Goal: Task Accomplishment & Management: Manage account settings

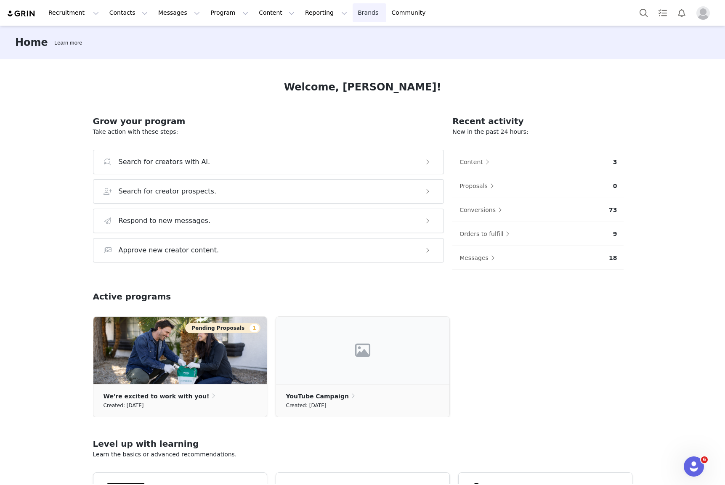
click at [353, 12] on link "Brands Brands" at bounding box center [369, 12] width 33 height 19
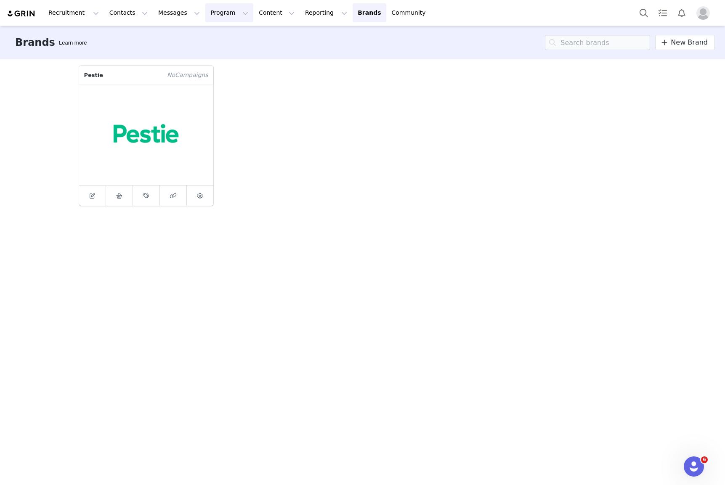
click at [217, 10] on button "Program Program" at bounding box center [229, 12] width 48 height 19
click at [229, 36] on p "Activations" at bounding box center [215, 37] width 32 height 9
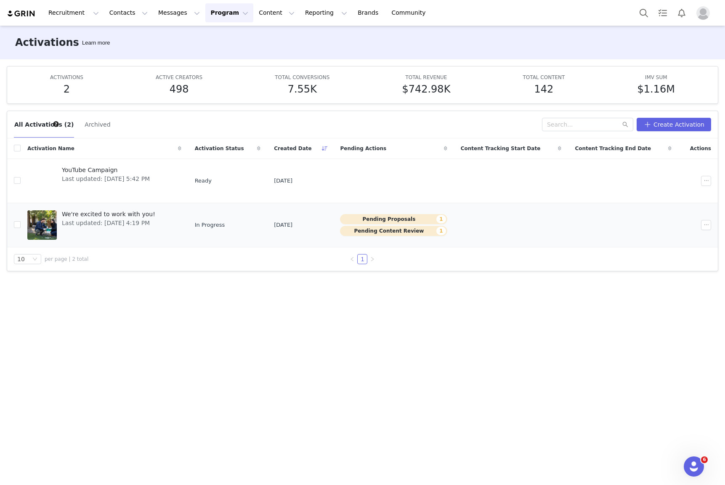
click at [127, 213] on span "We're excited to work with you!" at bounding box center [108, 214] width 93 height 9
click at [53, 218] on div at bounding box center [41, 224] width 29 height 29
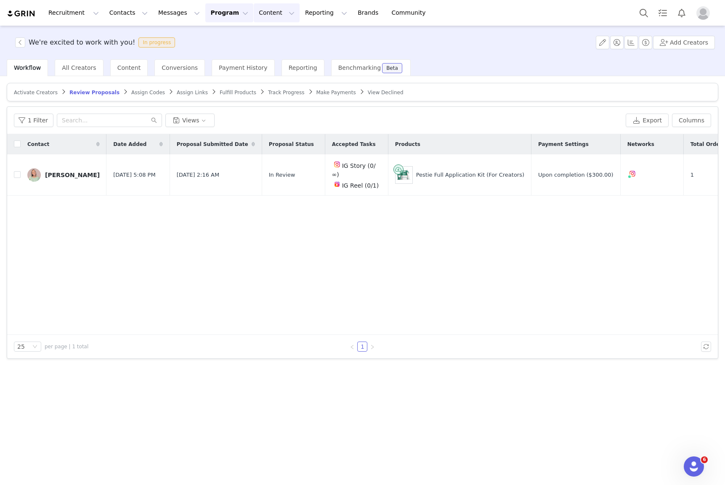
click at [261, 11] on button "Content Content" at bounding box center [277, 12] width 46 height 19
click at [353, 11] on link "Brands Brands" at bounding box center [369, 12] width 33 height 19
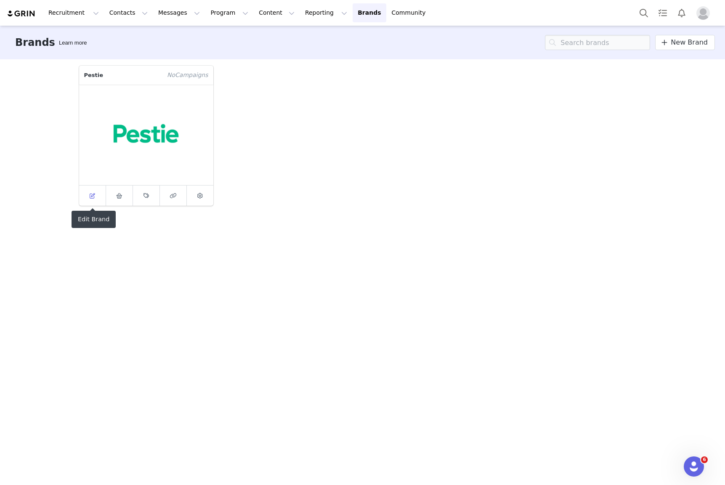
click at [95, 196] on span at bounding box center [92, 196] width 10 height 10
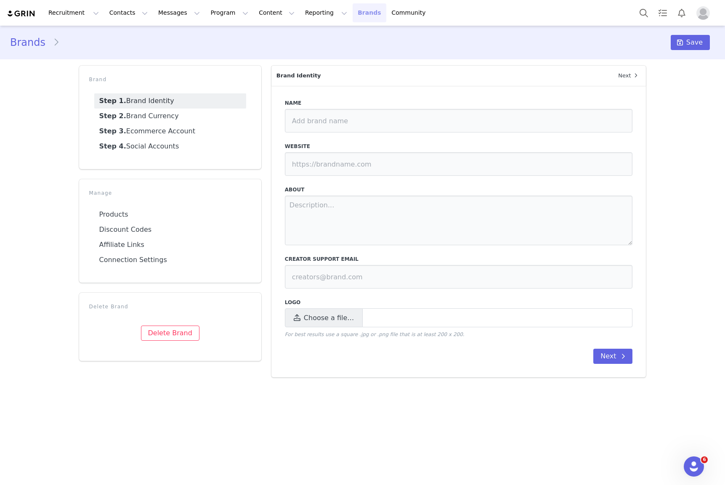
type input "Pestie"
type input "https://pestie.com"
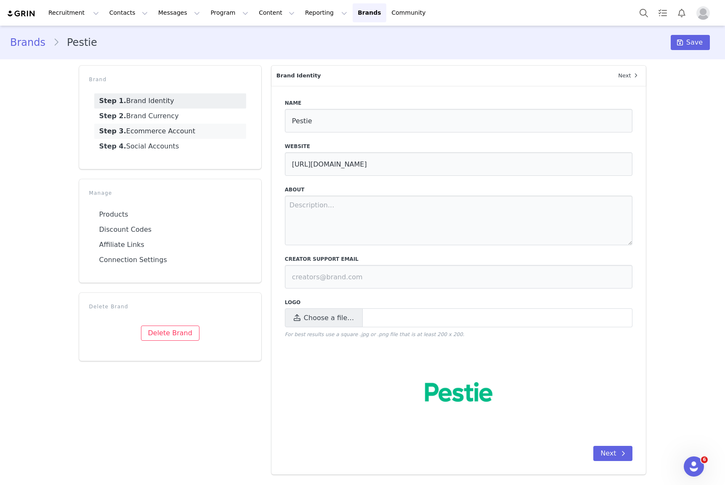
click at [156, 135] on link "Step 3. Ecommerce Account" at bounding box center [170, 131] width 152 height 15
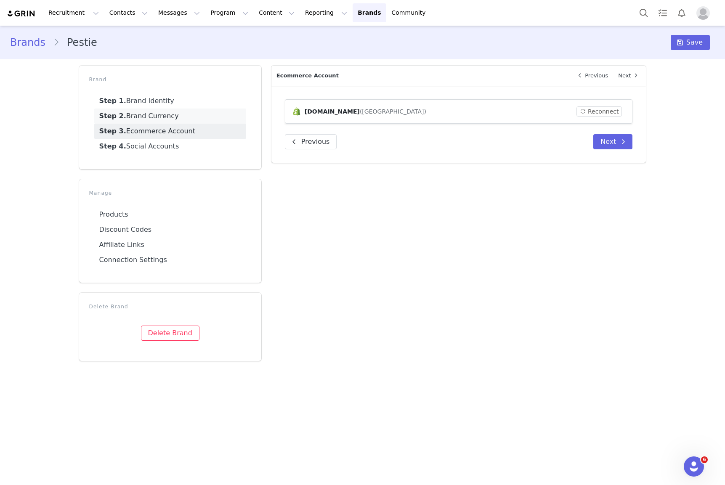
click at [159, 112] on link "Step 2. Brand Currency" at bounding box center [170, 116] width 152 height 15
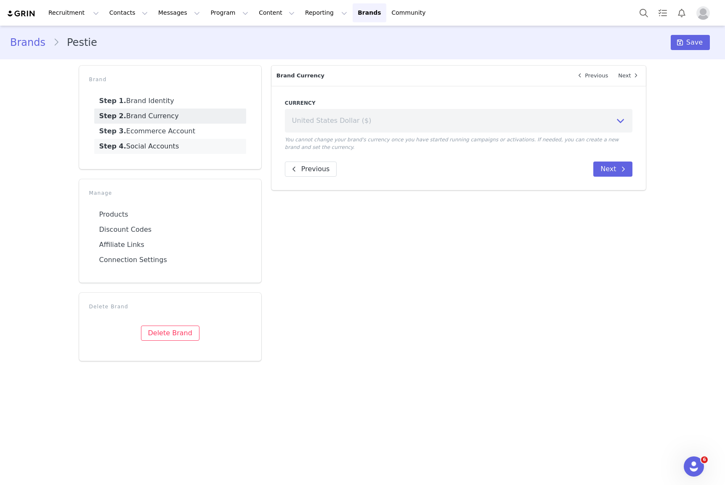
click at [166, 142] on link "Step 4. Social Accounts" at bounding box center [170, 146] width 152 height 15
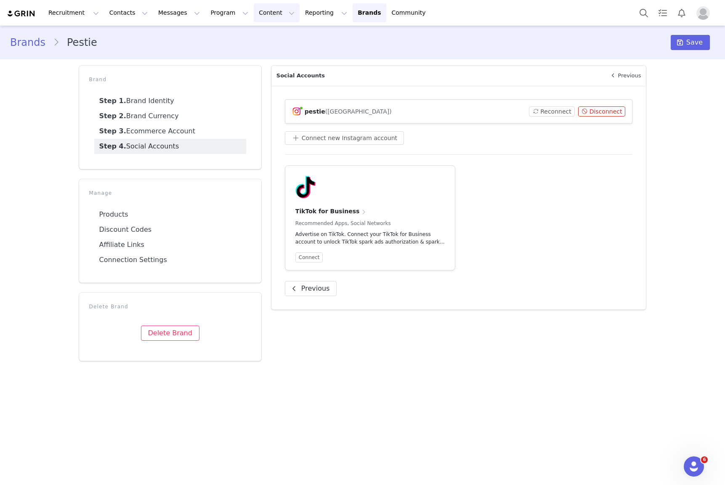
click at [265, 15] on button "Content Content" at bounding box center [277, 12] width 46 height 19
click at [205, 13] on button "Program Program" at bounding box center [229, 12] width 48 height 19
click at [216, 35] on p "Activations" at bounding box center [215, 37] width 32 height 9
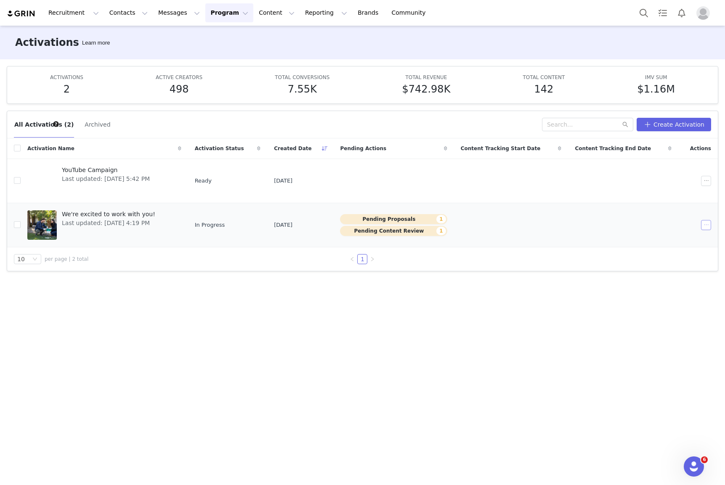
click at [709, 222] on button "button" at bounding box center [706, 225] width 10 height 10
click at [678, 235] on li "Edit" at bounding box center [673, 239] width 83 height 13
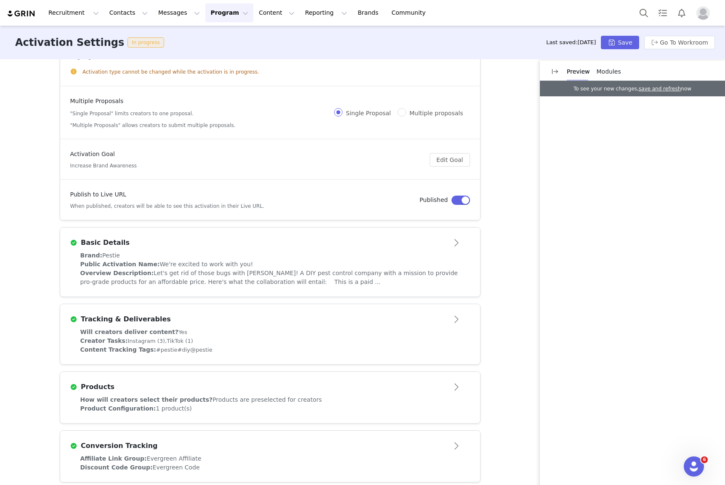
scroll to position [48, 0]
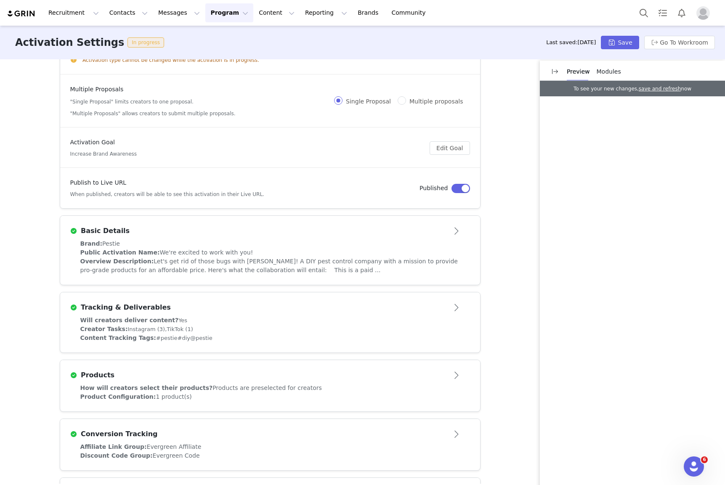
click at [451, 233] on button "Open module" at bounding box center [456, 230] width 26 height 13
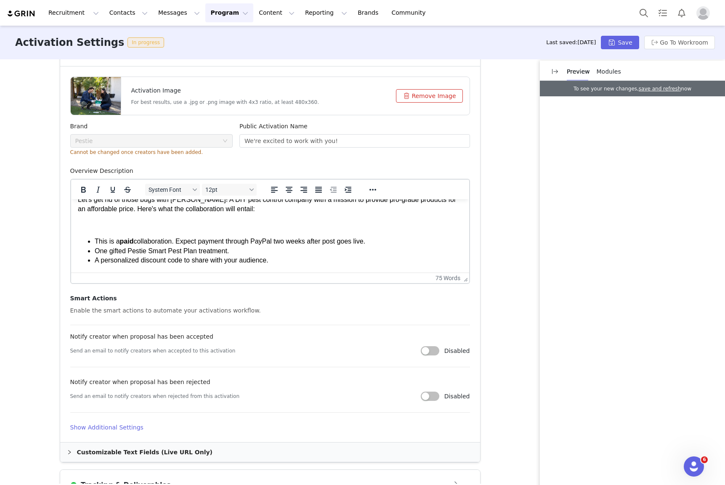
scroll to position [0, 0]
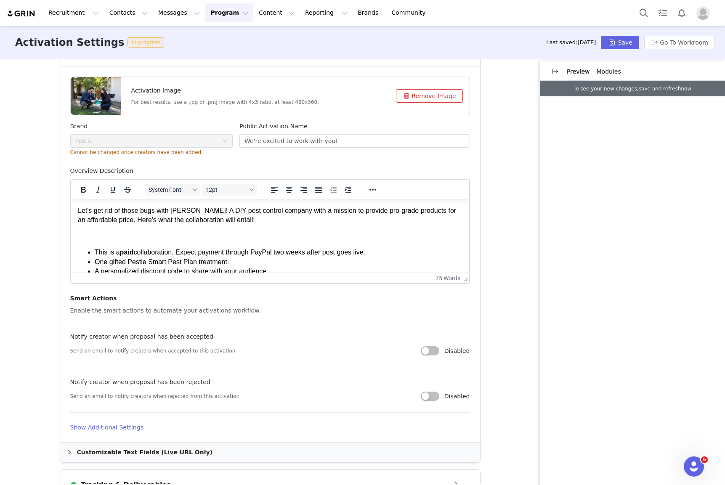
click at [90, 96] on div at bounding box center [96, 96] width 50 height 38
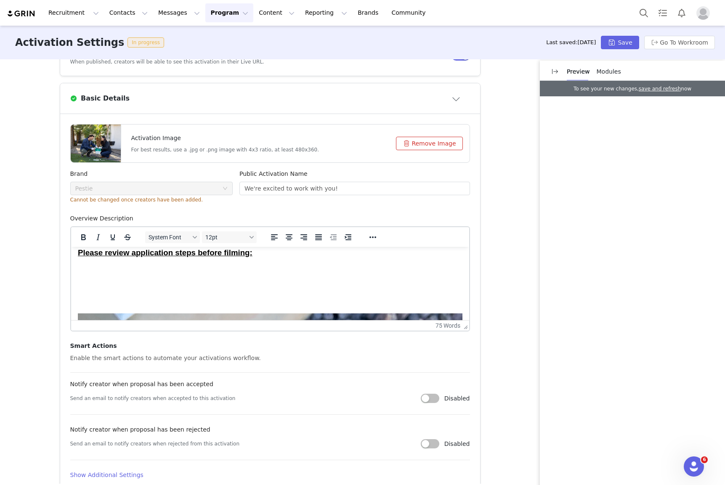
scroll to position [122, 0]
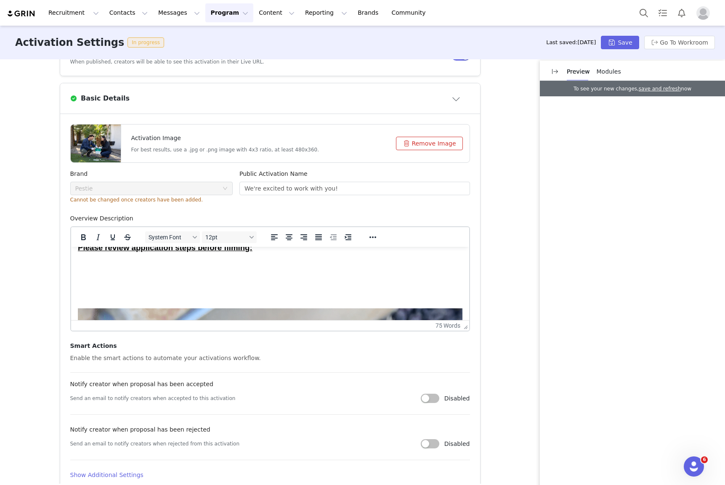
click at [237, 276] on p "Rich Text Area. Press ALT-0 for help." at bounding box center [269, 280] width 385 height 9
click at [170, 294] on p "Rich Text Area. Press ALT-0 for help." at bounding box center [269, 296] width 385 height 9
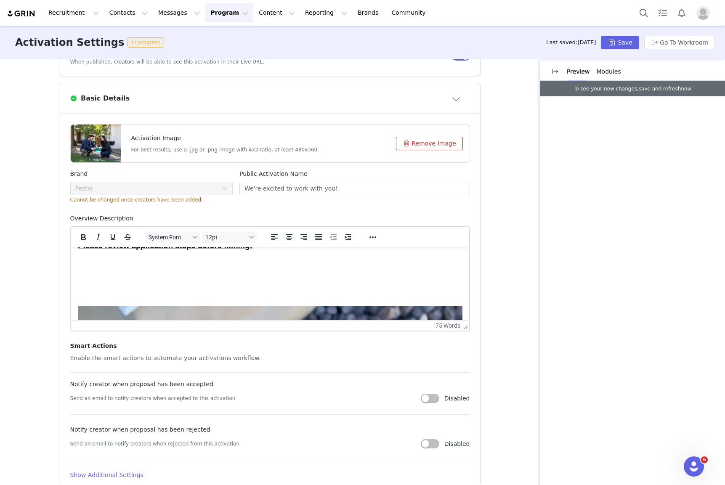
scroll to position [191, 0]
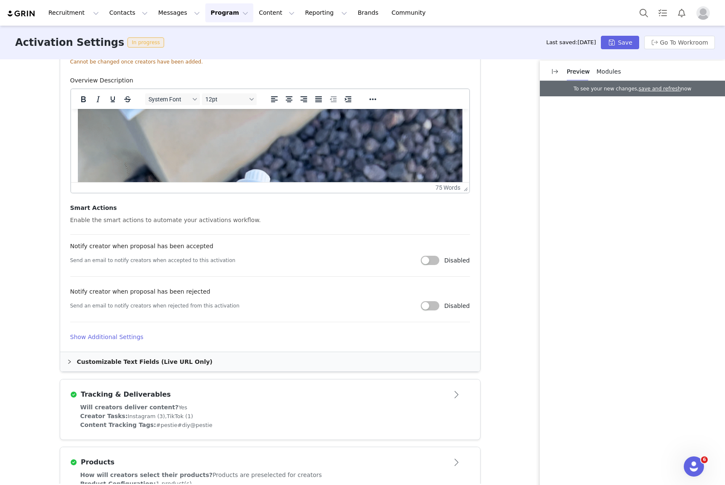
scroll to position [314, 0]
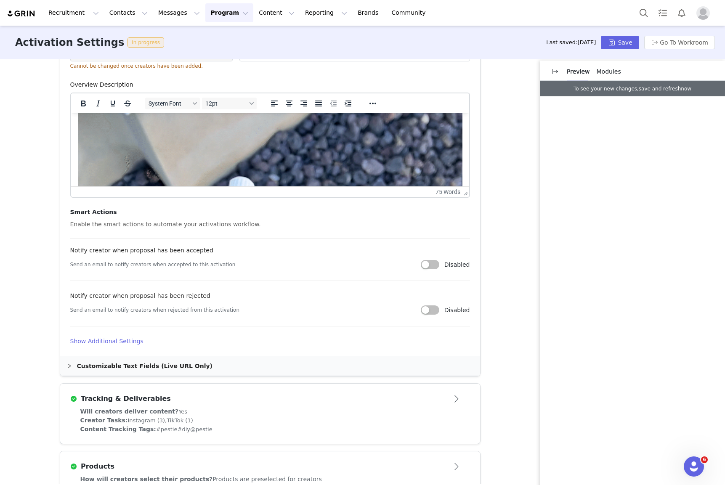
click at [149, 363] on div "Customizable Text Fields (Live URL Only)" at bounding box center [270, 365] width 420 height 19
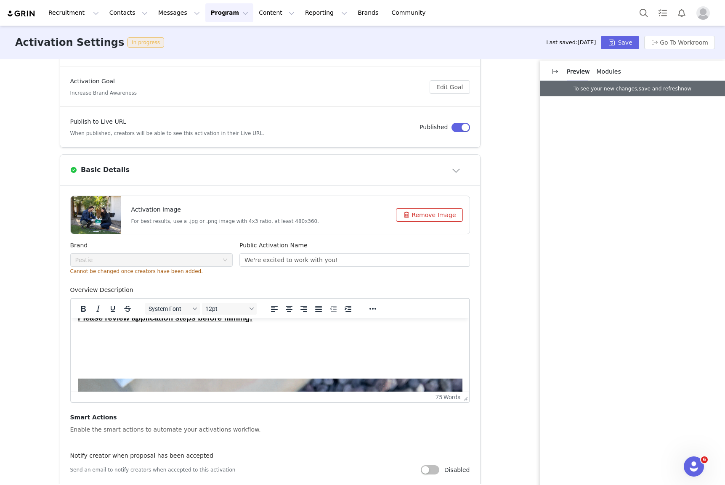
scroll to position [111, 0]
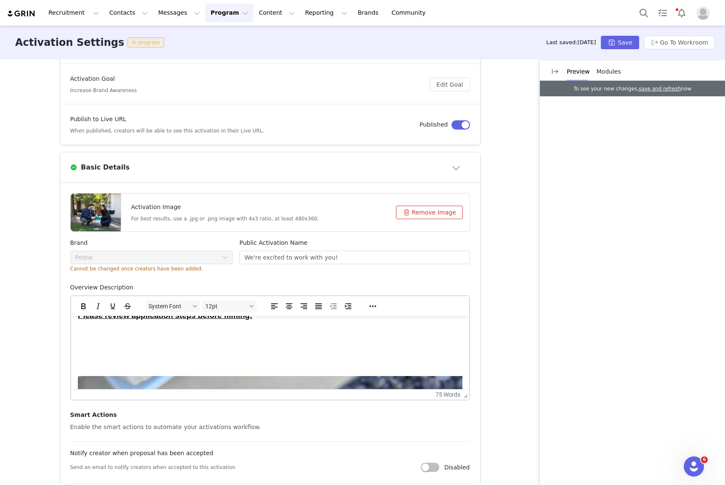
click at [420, 212] on button "Remove Image" at bounding box center [429, 212] width 67 height 13
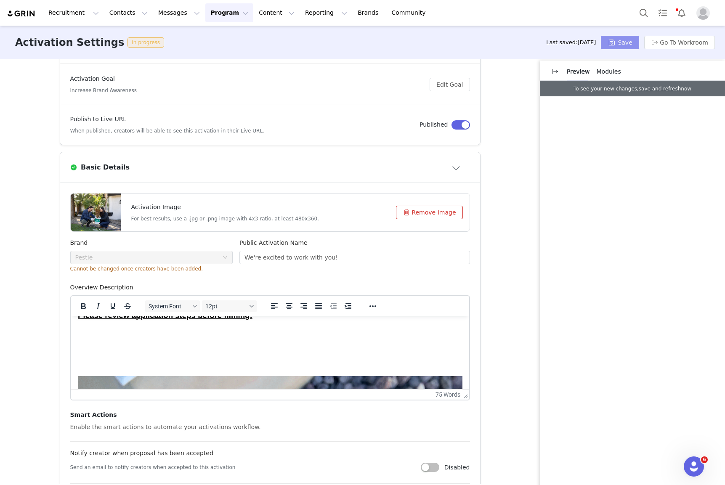
click at [621, 44] on button "Save" at bounding box center [620, 42] width 38 height 13
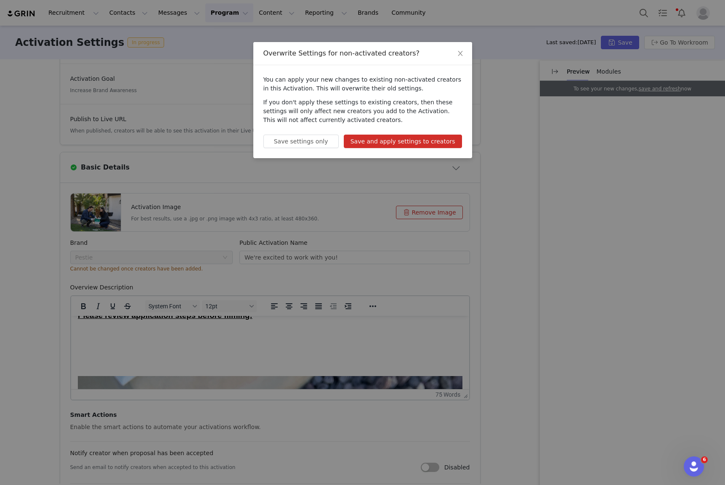
click at [438, 142] on button "Save and apply settings to creators" at bounding box center [403, 141] width 118 height 13
